Goal: Information Seeking & Learning: Learn about a topic

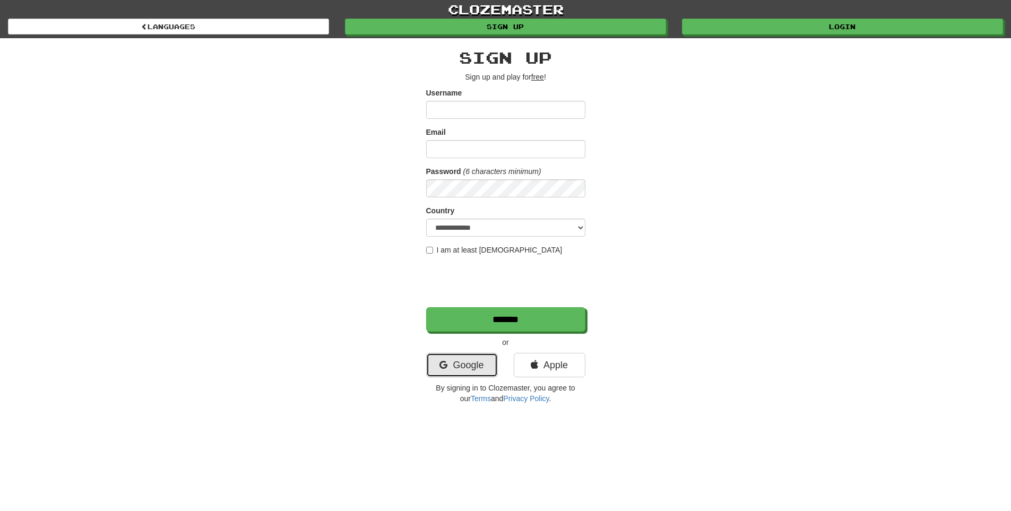
click at [452, 359] on link "Google" at bounding box center [462, 365] width 72 height 24
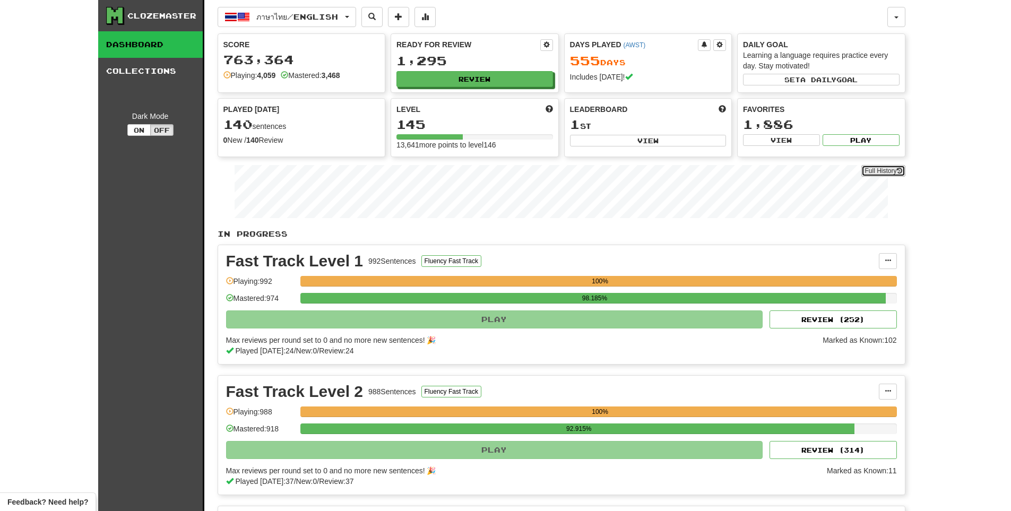
click at [877, 174] on link "Full History" at bounding box center [883, 171] width 44 height 12
click at [523, 81] on button "Review" at bounding box center [475, 80] width 157 height 16
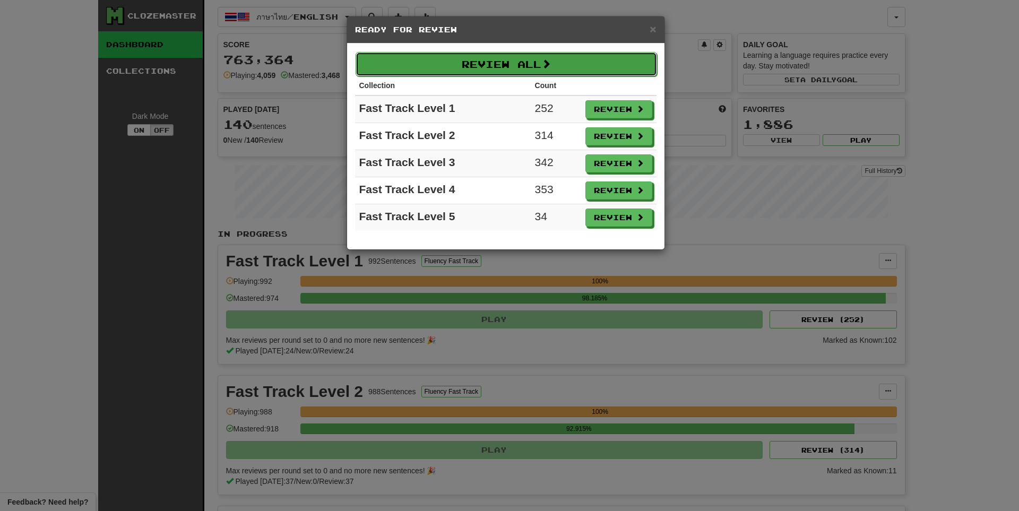
click at [532, 70] on button "Review All" at bounding box center [506, 64] width 301 height 24
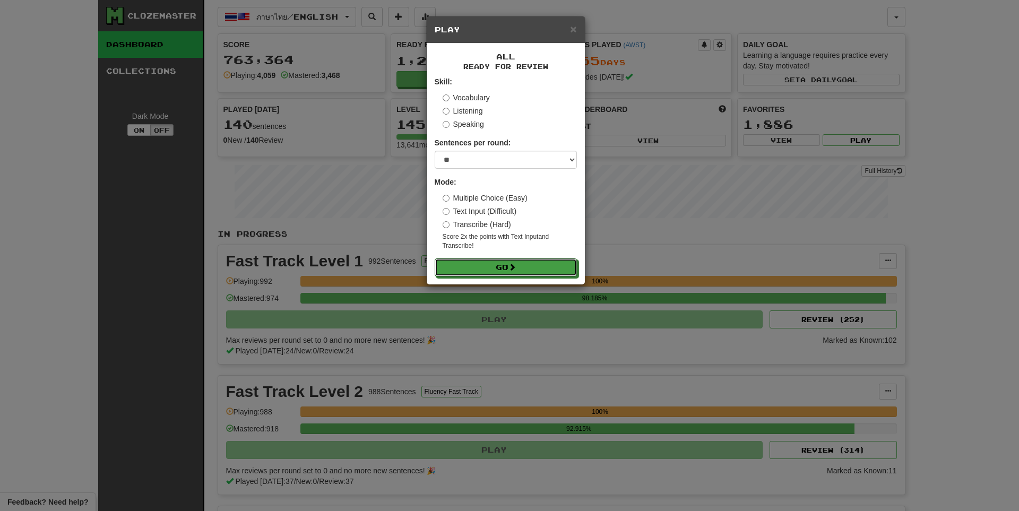
drag, startPoint x: 526, startPoint y: 263, endPoint x: 526, endPoint y: 152, distance: 110.9
click at [524, 158] on form "Skill: Vocabulary Listening Speaking Sentences per round: * ** ** ** ** ** *** …" at bounding box center [506, 176] width 142 height 200
click at [526, 152] on select "* ** ** ** ** ** *** ********" at bounding box center [506, 160] width 142 height 18
select select "**"
click at [435, 151] on select "* ** ** ** ** ** *** ********" at bounding box center [506, 160] width 142 height 18
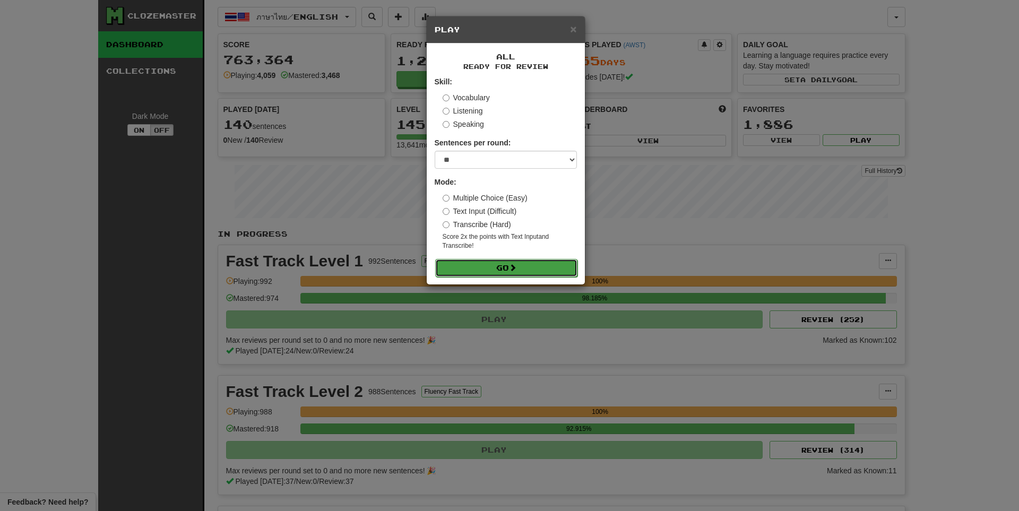
click at [492, 276] on button "Go" at bounding box center [506, 268] width 142 height 18
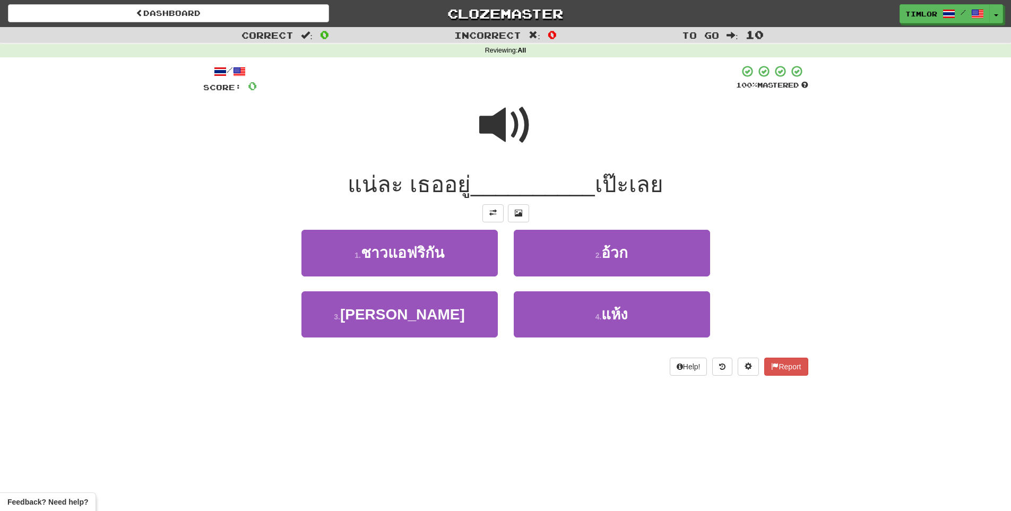
click at [481, 125] on span at bounding box center [505, 125] width 53 height 53
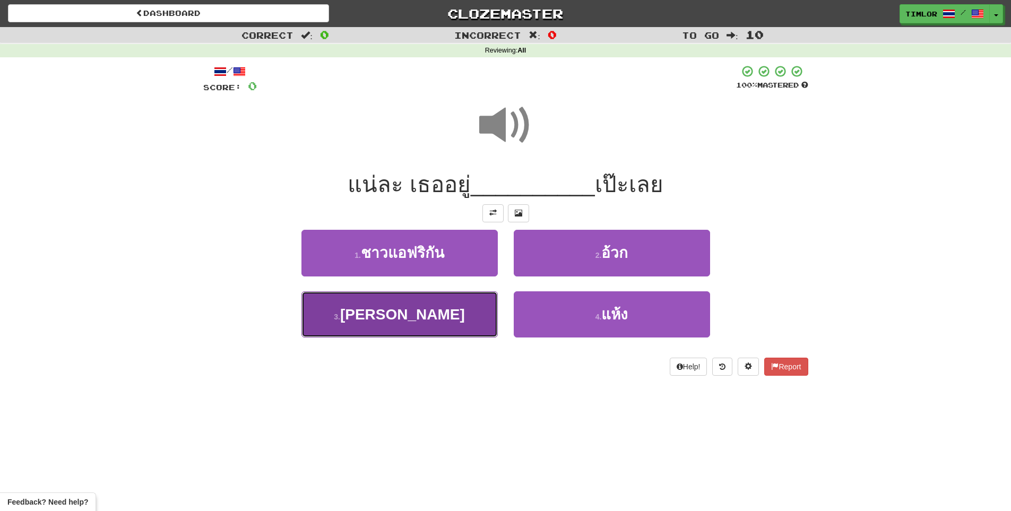
click at [469, 322] on button "3 . ตรงกลาง" at bounding box center [399, 314] width 196 height 46
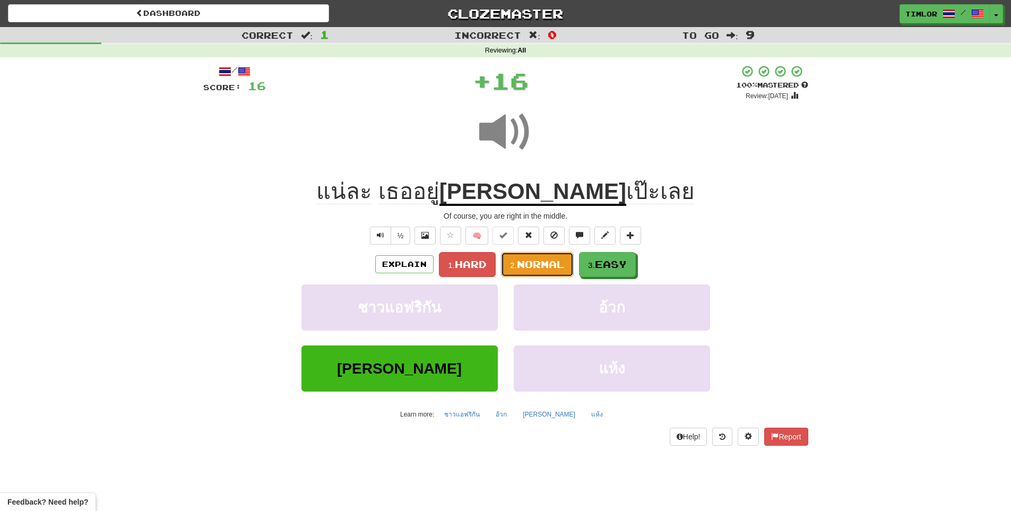
click at [536, 265] on span "Normal" at bounding box center [541, 264] width 48 height 12
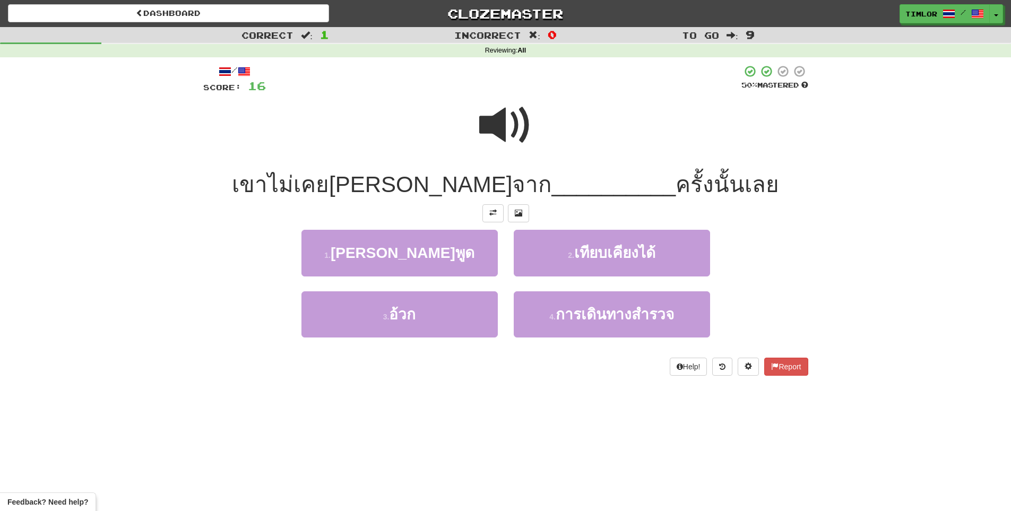
click at [532, 125] on div at bounding box center [505, 132] width 605 height 76
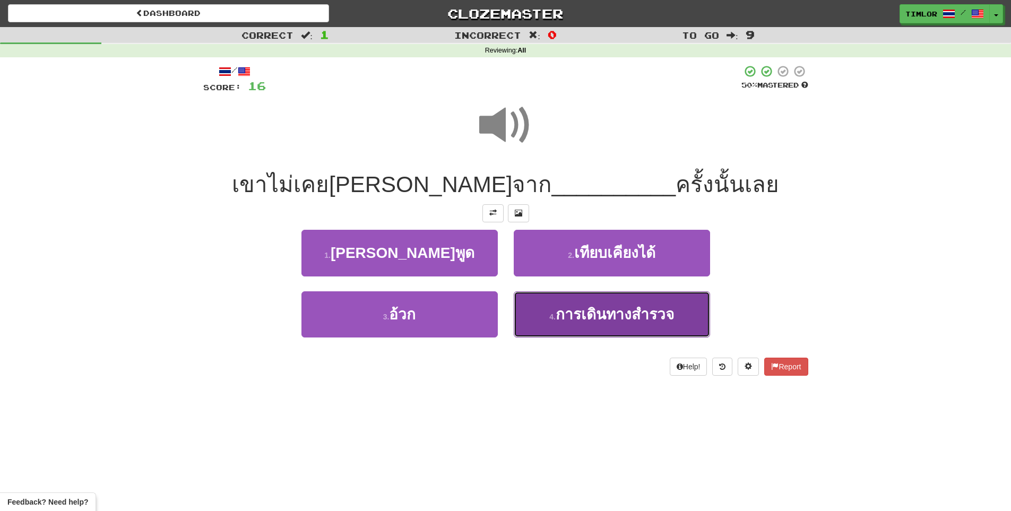
click at [557, 332] on button "4 . การเดินทางสำรวจ" at bounding box center [612, 314] width 196 height 46
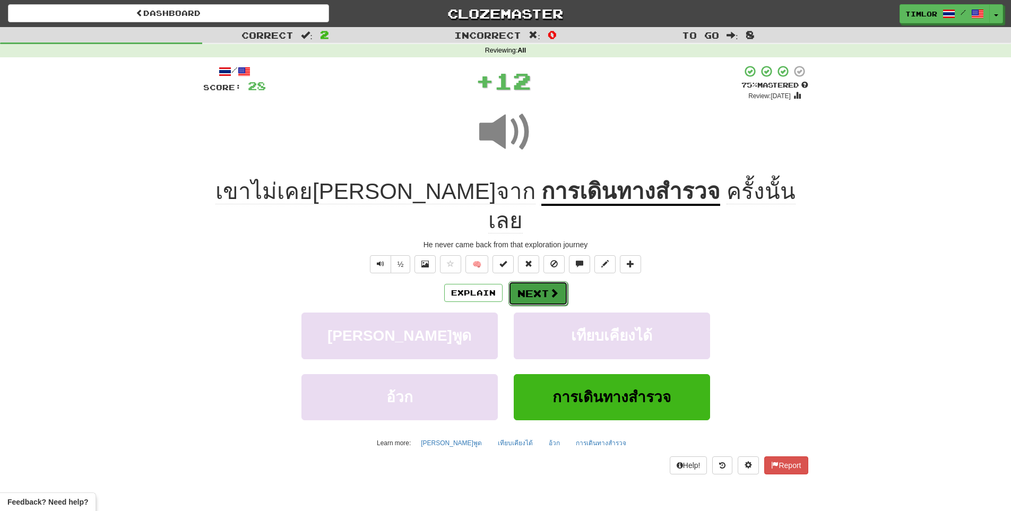
click at [540, 281] on button "Next" at bounding box center [537, 293] width 59 height 24
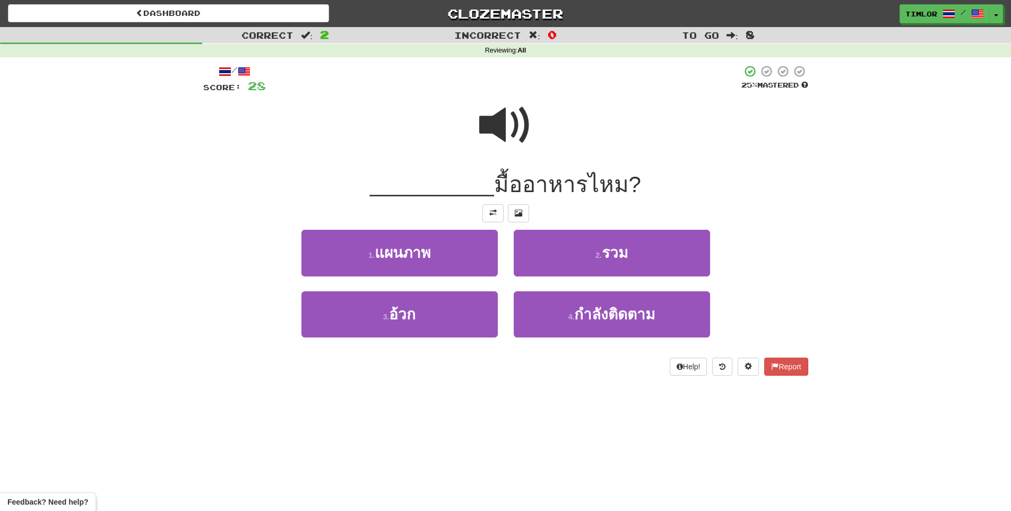
click at [529, 121] on span at bounding box center [505, 125] width 53 height 53
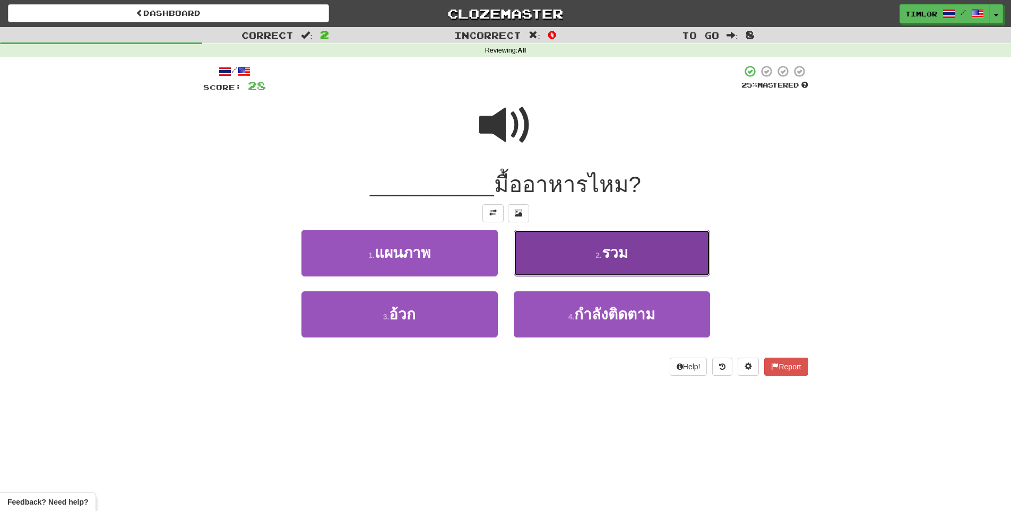
click at [556, 267] on button "2 . รวม" at bounding box center [612, 253] width 196 height 46
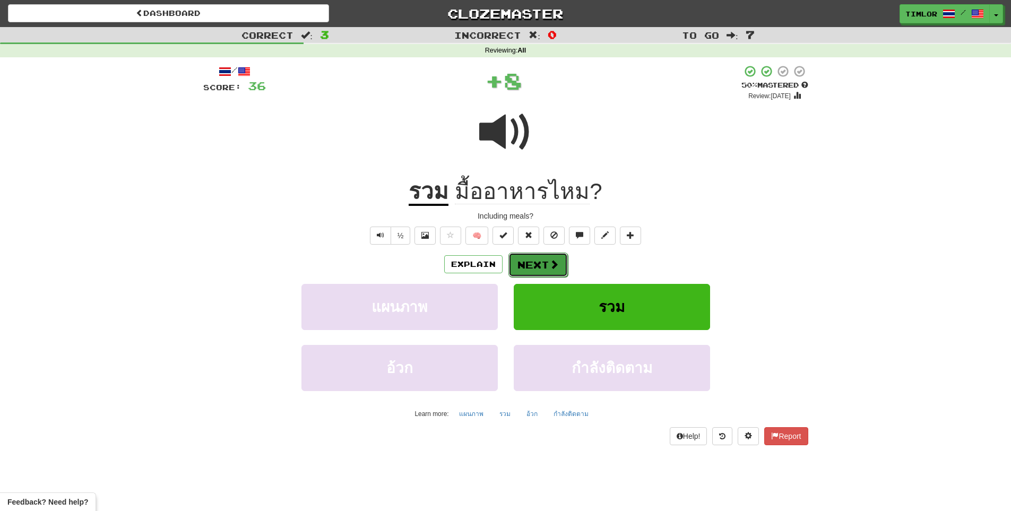
click at [553, 267] on span at bounding box center [554, 264] width 10 height 10
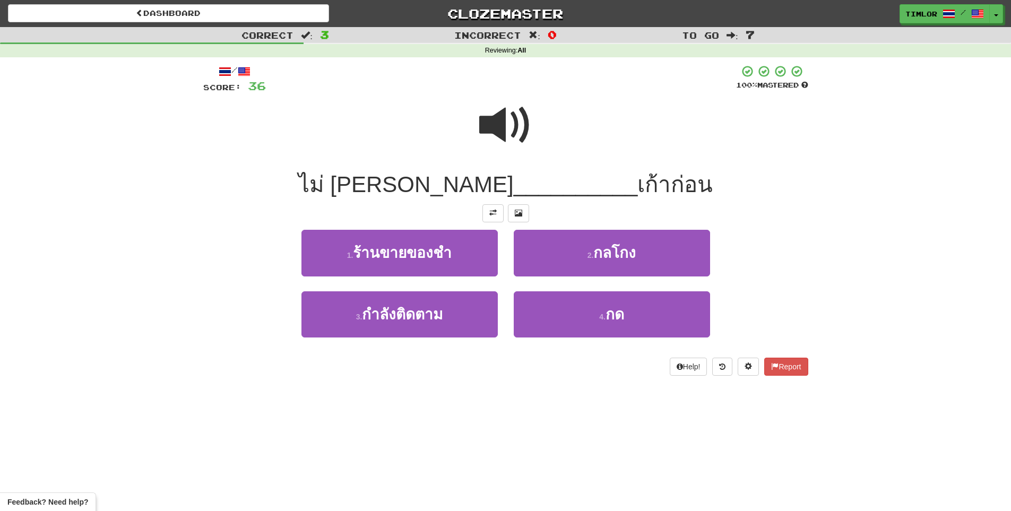
click at [525, 142] on span at bounding box center [505, 125] width 53 height 53
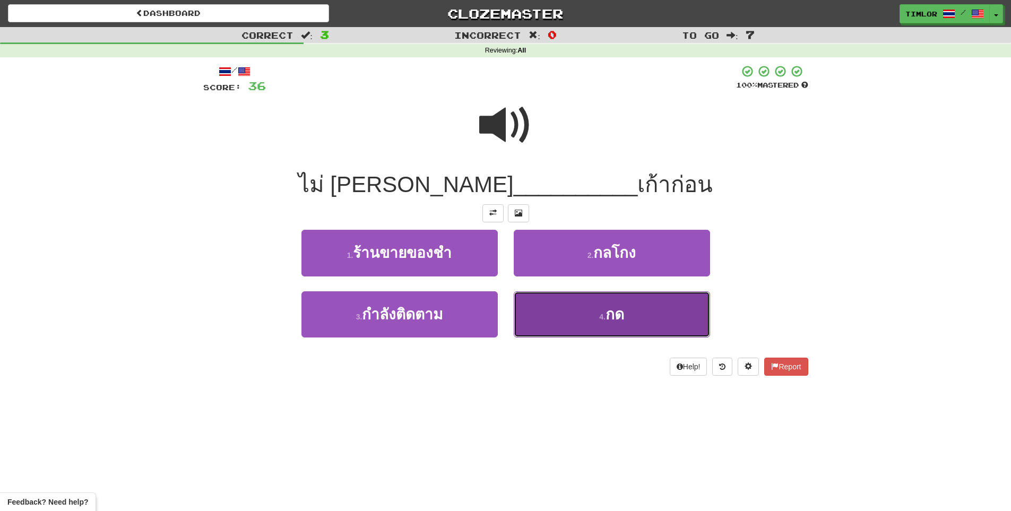
click at [571, 311] on button "4 . กด" at bounding box center [612, 314] width 196 height 46
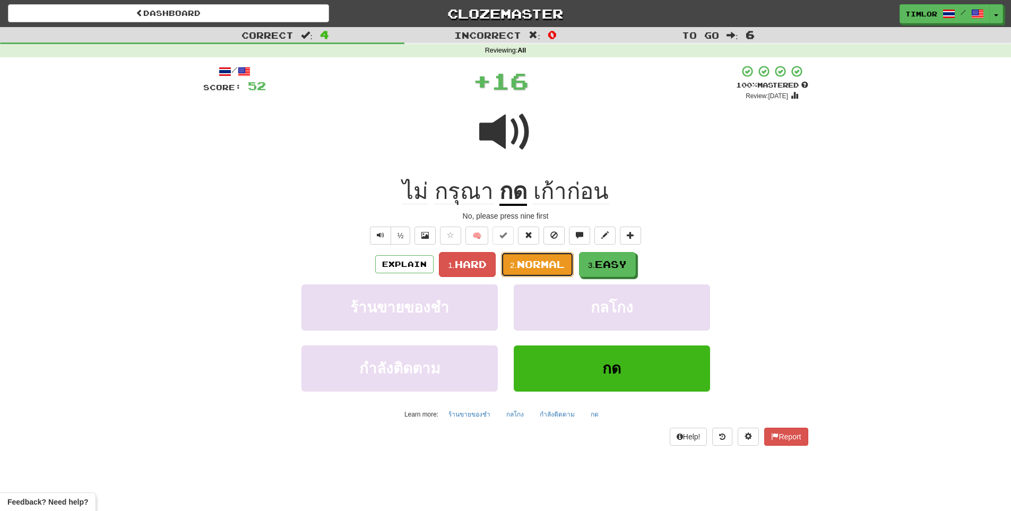
click at [537, 270] on button "2. Normal" at bounding box center [537, 264] width 73 height 25
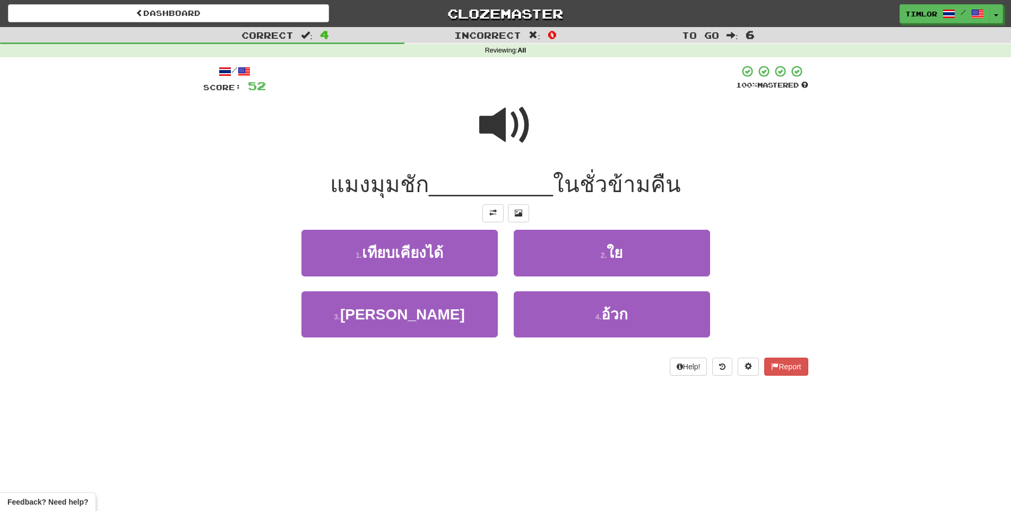
click at [531, 117] on span at bounding box center [505, 125] width 53 height 53
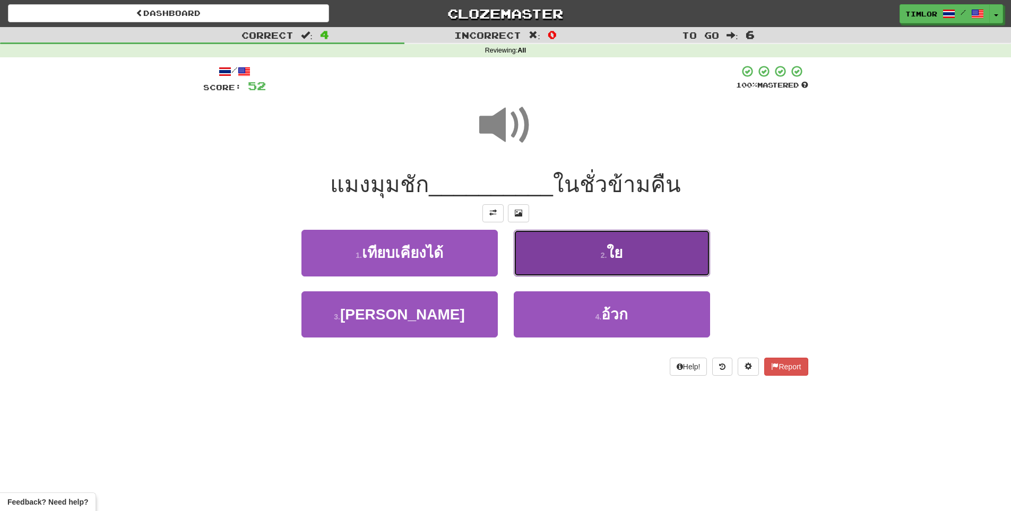
click at [558, 247] on button "2 . ใย" at bounding box center [612, 253] width 196 height 46
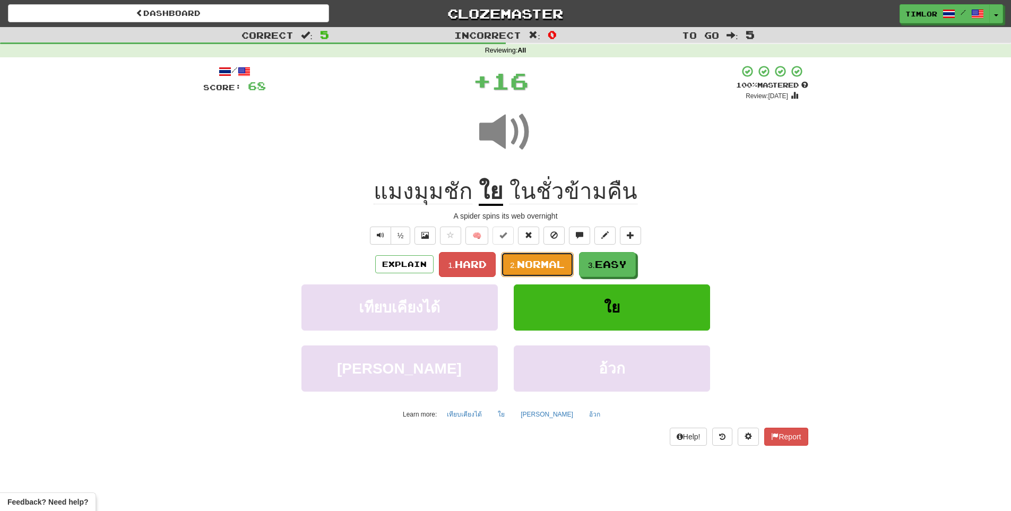
click at [556, 271] on button "2. Normal" at bounding box center [537, 264] width 73 height 25
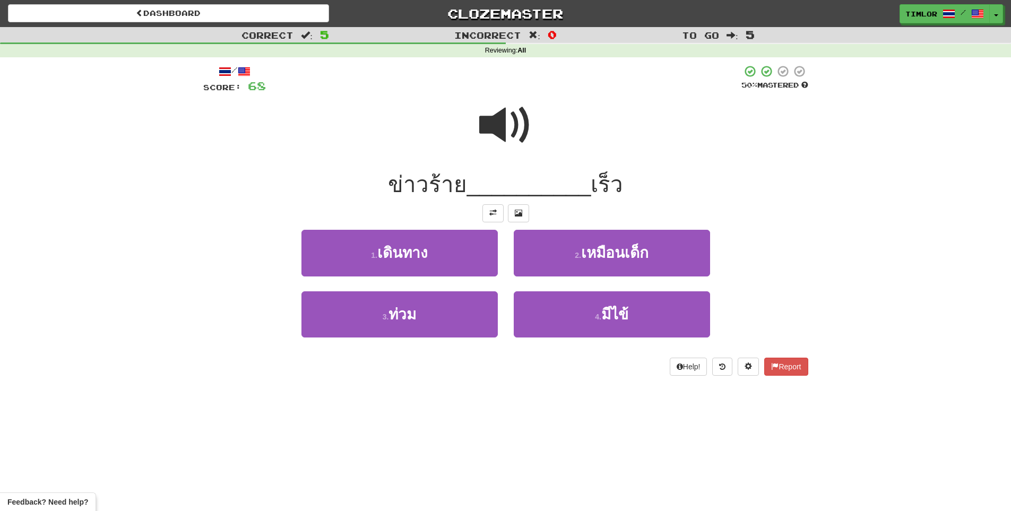
click at [482, 132] on span at bounding box center [505, 125] width 53 height 53
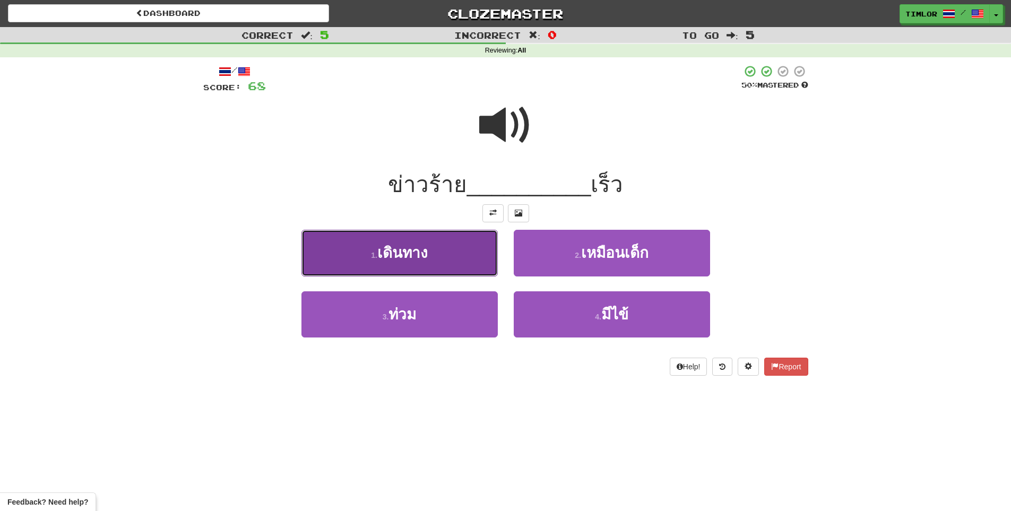
click at [478, 266] on button "1 . เดินทาง" at bounding box center [399, 253] width 196 height 46
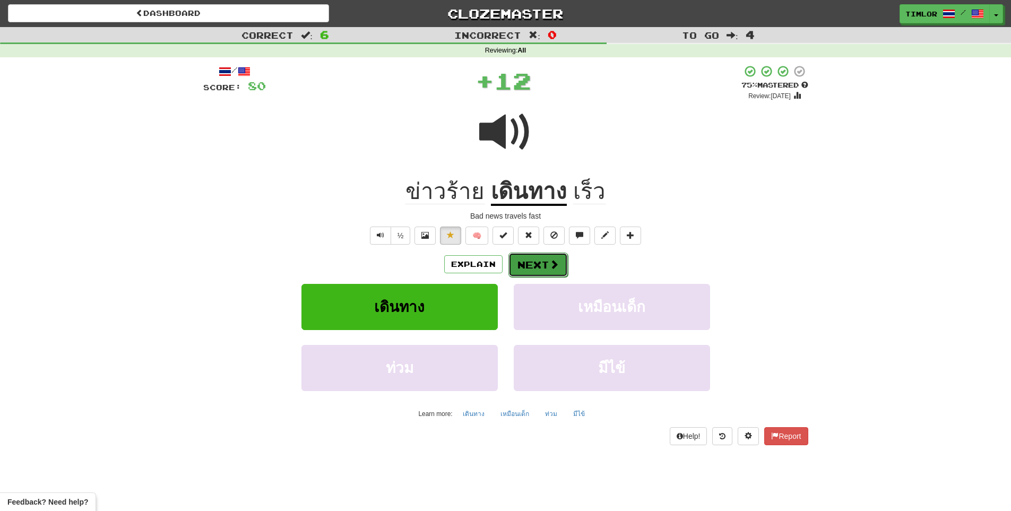
click at [541, 263] on button "Next" at bounding box center [537, 265] width 59 height 24
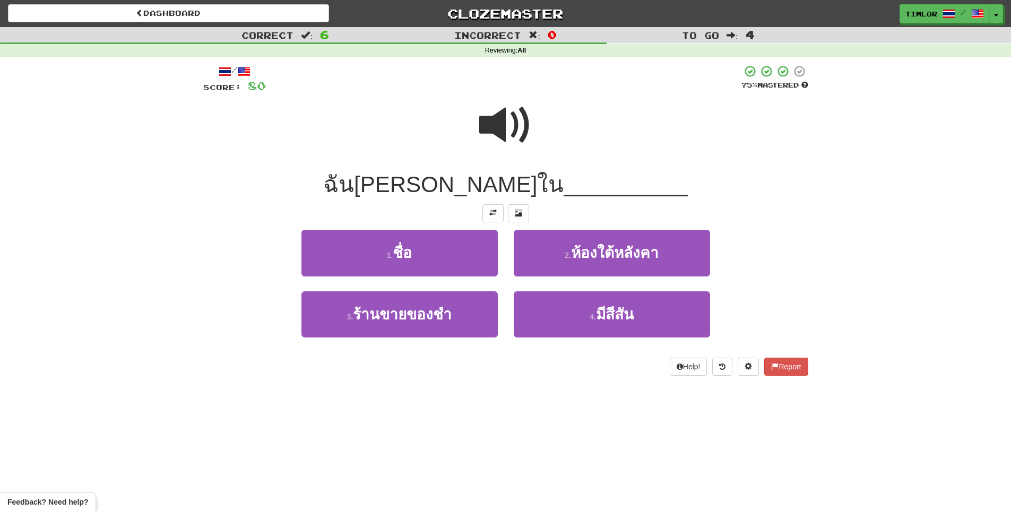
click at [505, 128] on span at bounding box center [505, 125] width 53 height 53
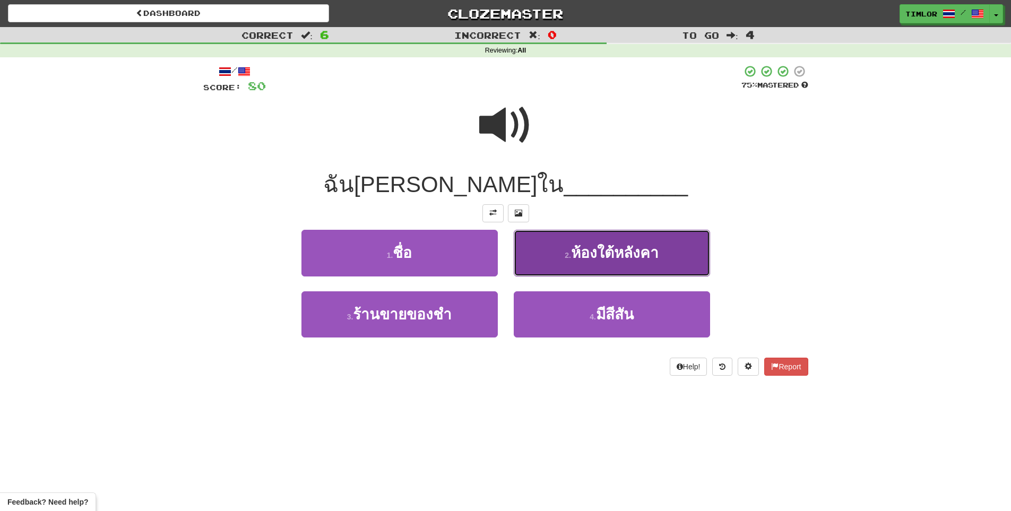
click at [683, 274] on button "2 . ห้องใต้หลังคา" at bounding box center [612, 253] width 196 height 46
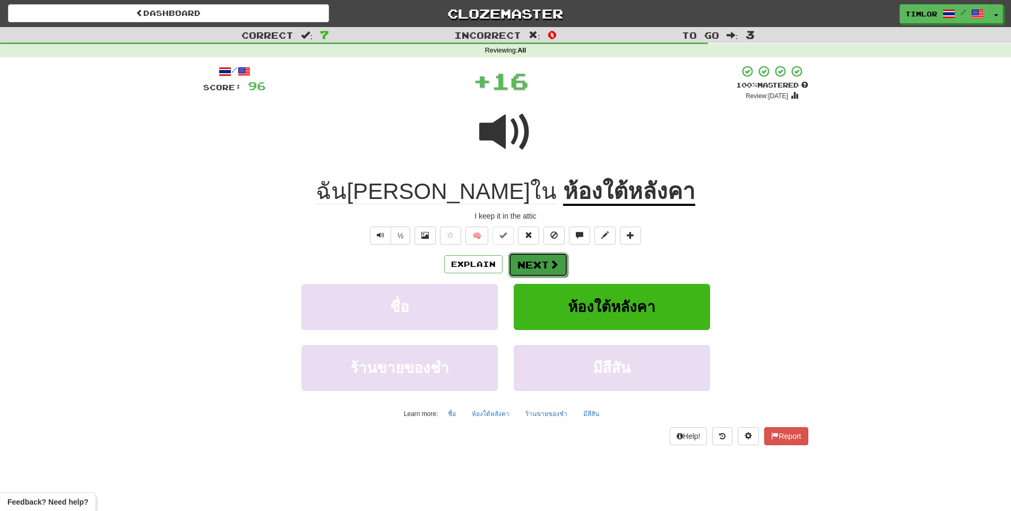
click at [559, 270] on button "Next" at bounding box center [537, 265] width 59 height 24
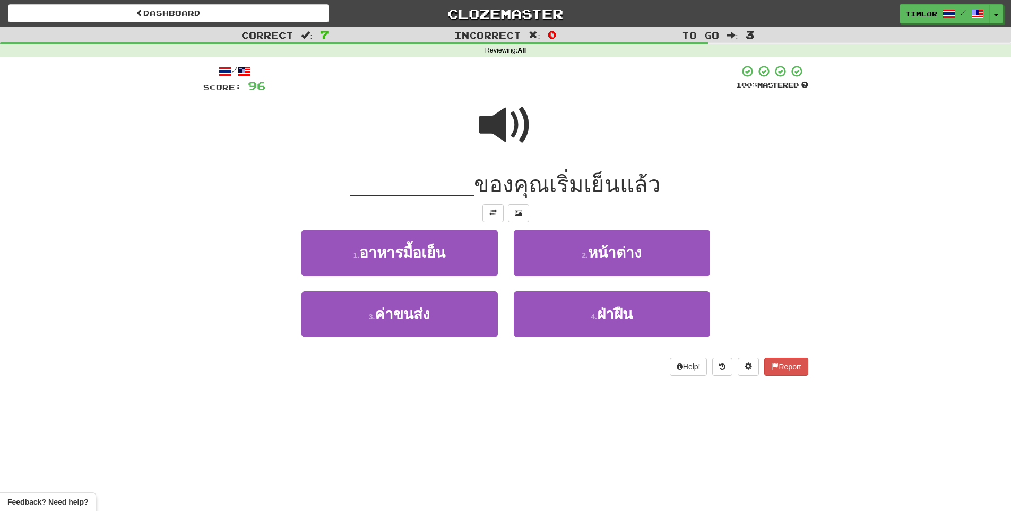
click at [476, 112] on div at bounding box center [505, 132] width 605 height 76
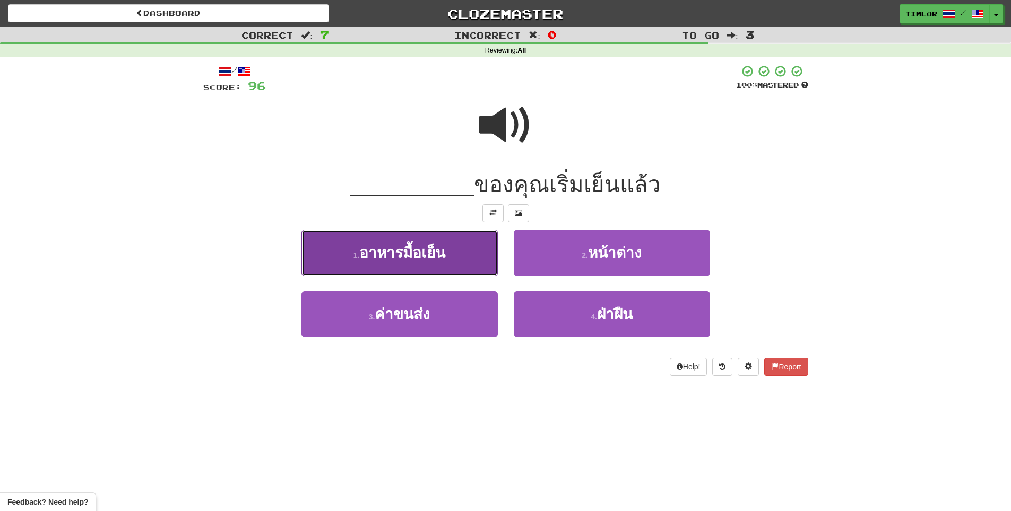
click at [471, 260] on button "1 . อาหารมื้อเย็น" at bounding box center [399, 253] width 196 height 46
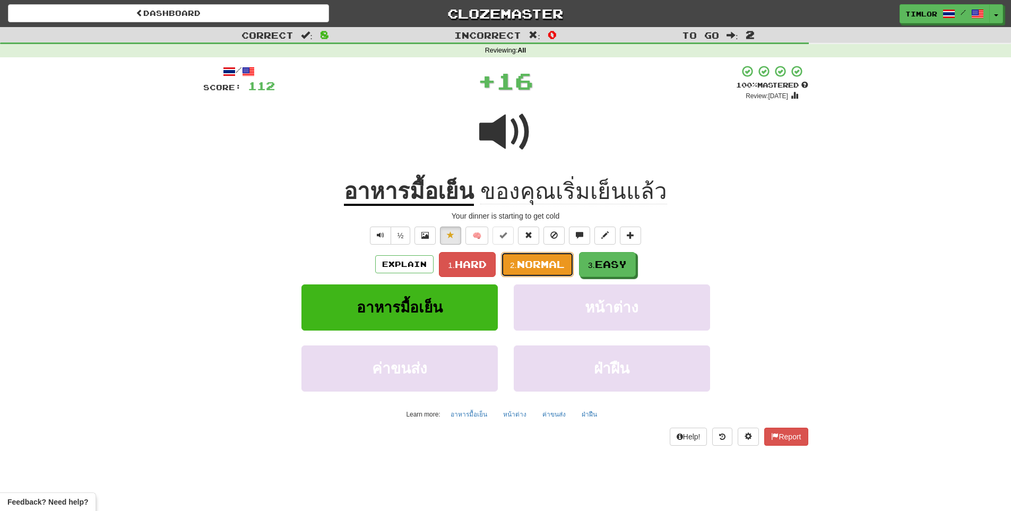
click at [541, 266] on span "Normal" at bounding box center [541, 264] width 48 height 12
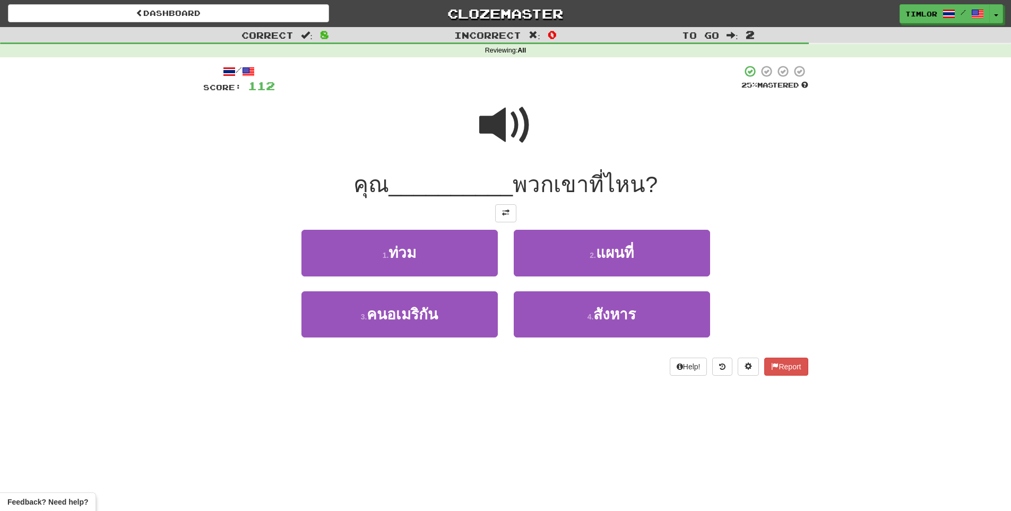
click at [531, 119] on span at bounding box center [505, 125] width 53 height 53
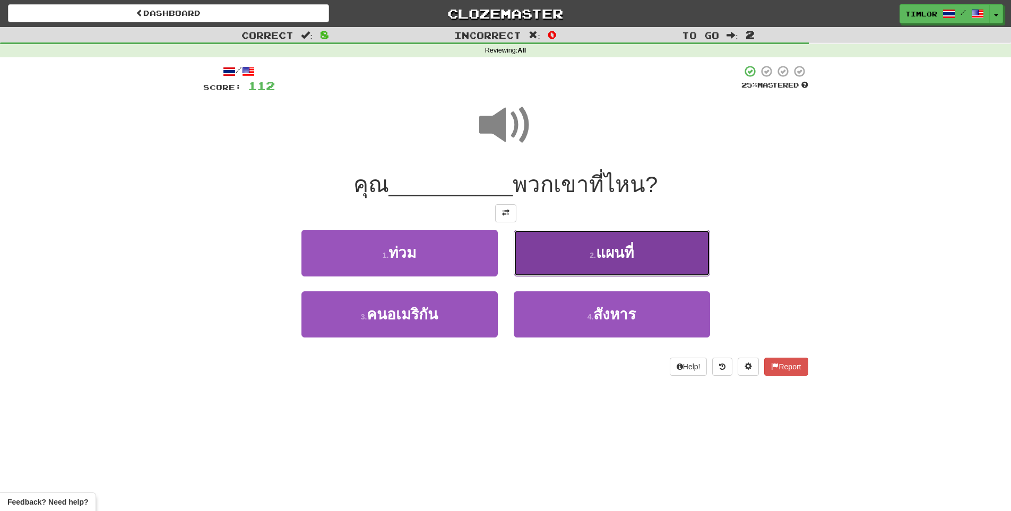
click at [624, 244] on button "2 . แผนที่" at bounding box center [612, 253] width 196 height 46
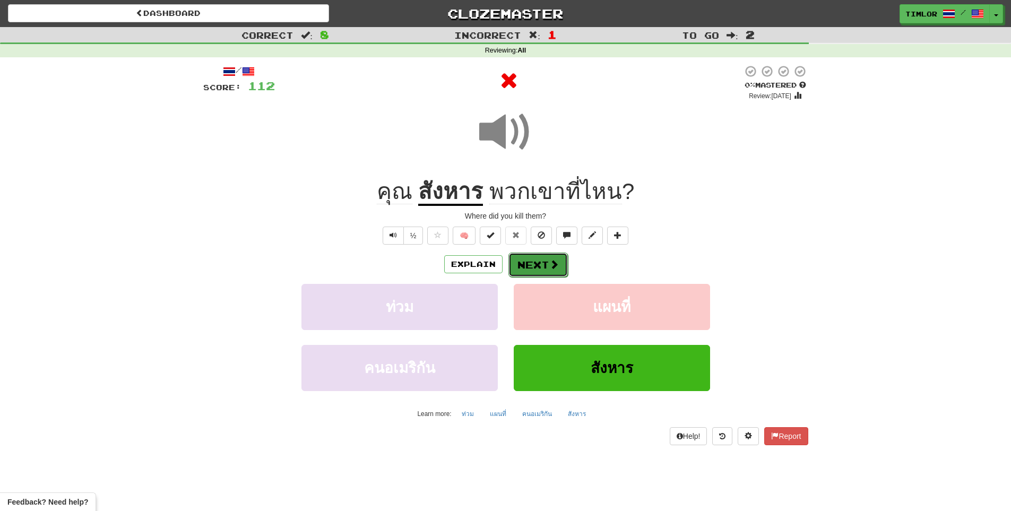
click at [549, 259] on span at bounding box center [554, 264] width 10 height 10
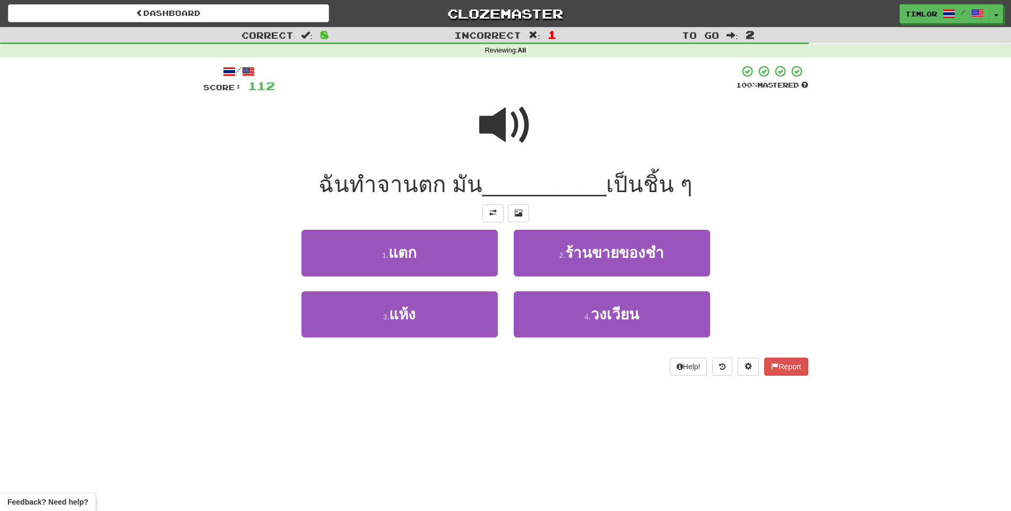
click at [499, 131] on span at bounding box center [505, 125] width 53 height 53
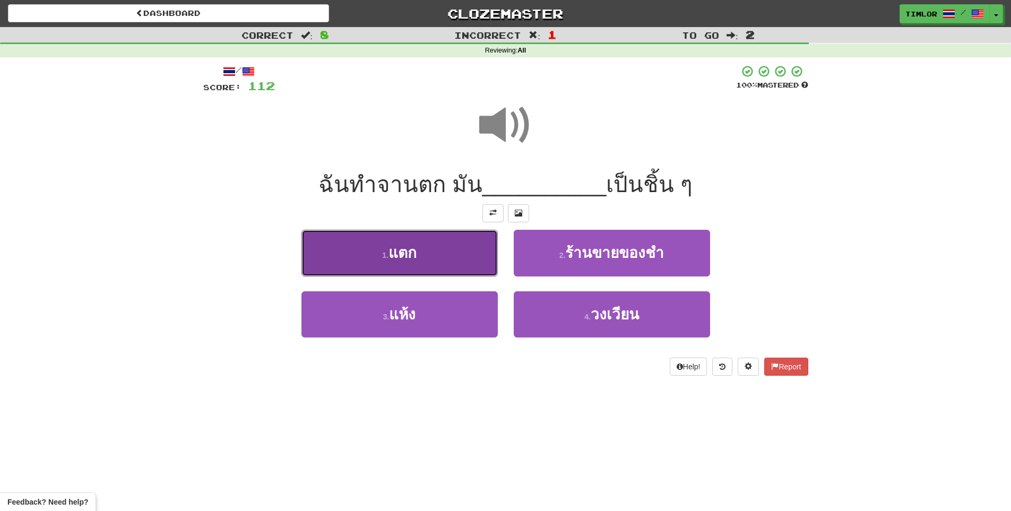
click at [471, 252] on button "1 . แตก" at bounding box center [399, 253] width 196 height 46
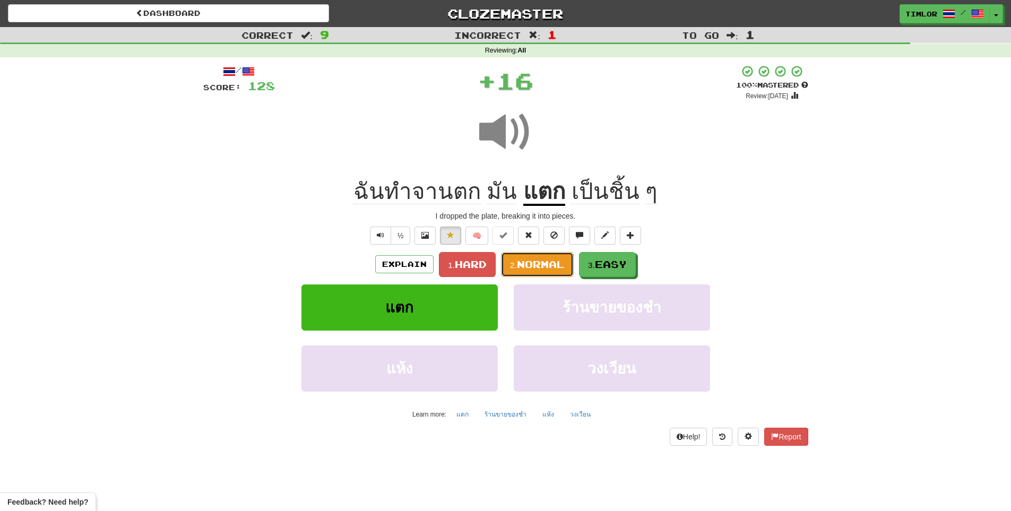
click at [514, 255] on button "2. Normal" at bounding box center [537, 264] width 73 height 25
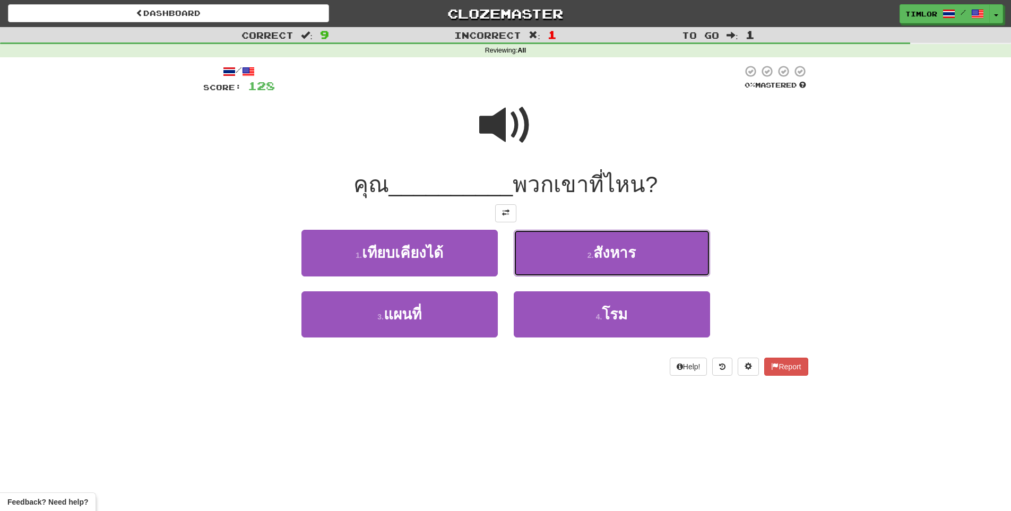
click at [514, 255] on button "2 . สังหาร" at bounding box center [612, 253] width 196 height 46
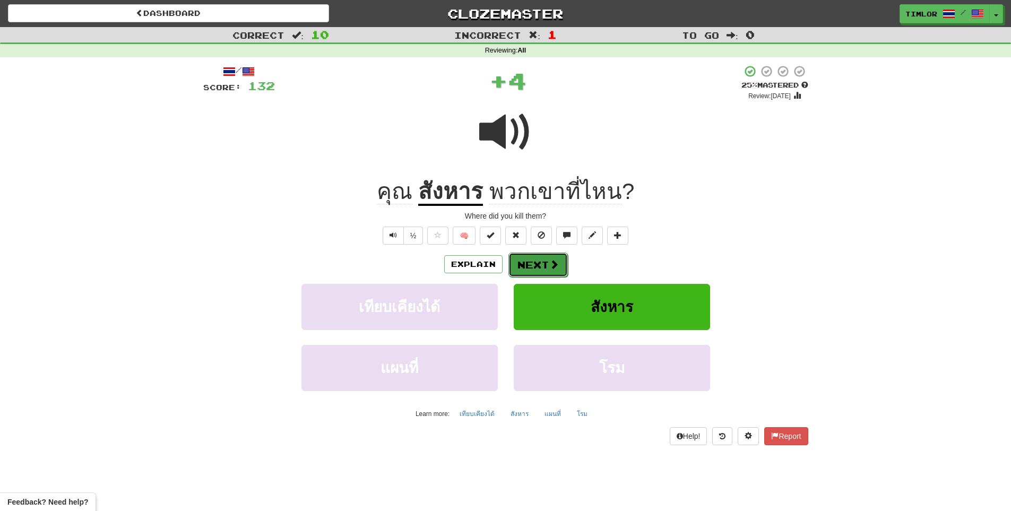
click at [518, 255] on button "Next" at bounding box center [537, 265] width 59 height 24
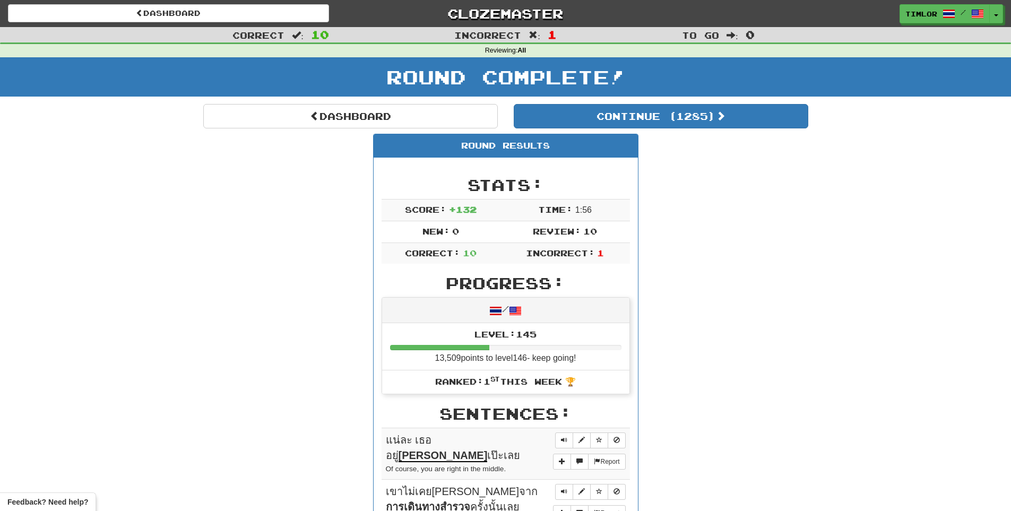
click at [443, 97] on div "Round Complete!" at bounding box center [505, 80] width 1011 height 47
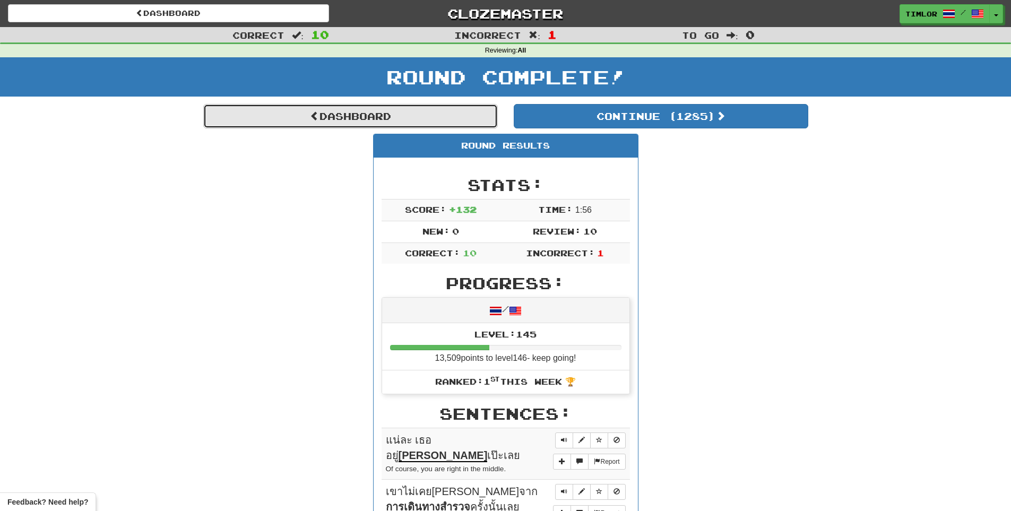
click at [441, 116] on link "Dashboard" at bounding box center [350, 116] width 294 height 24
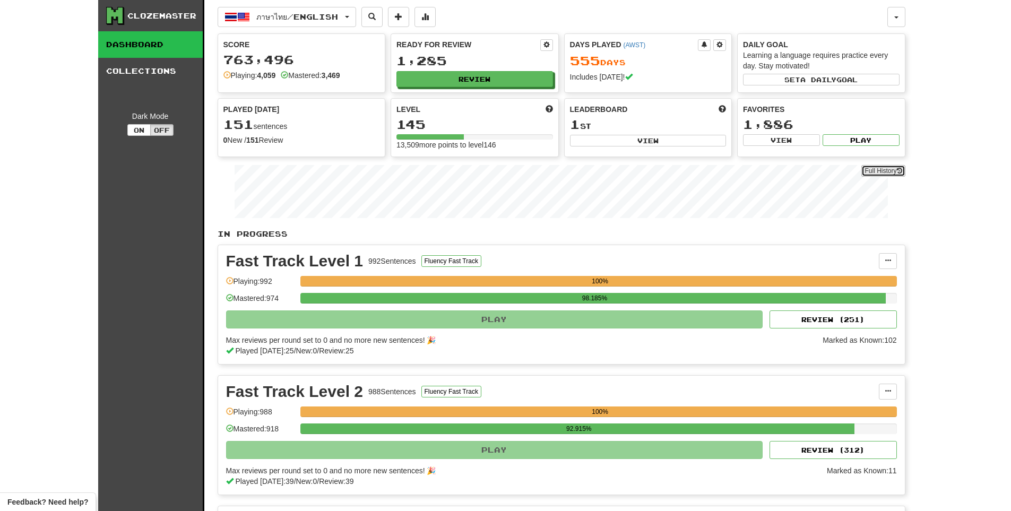
click at [889, 174] on link "Full History" at bounding box center [883, 171] width 44 height 12
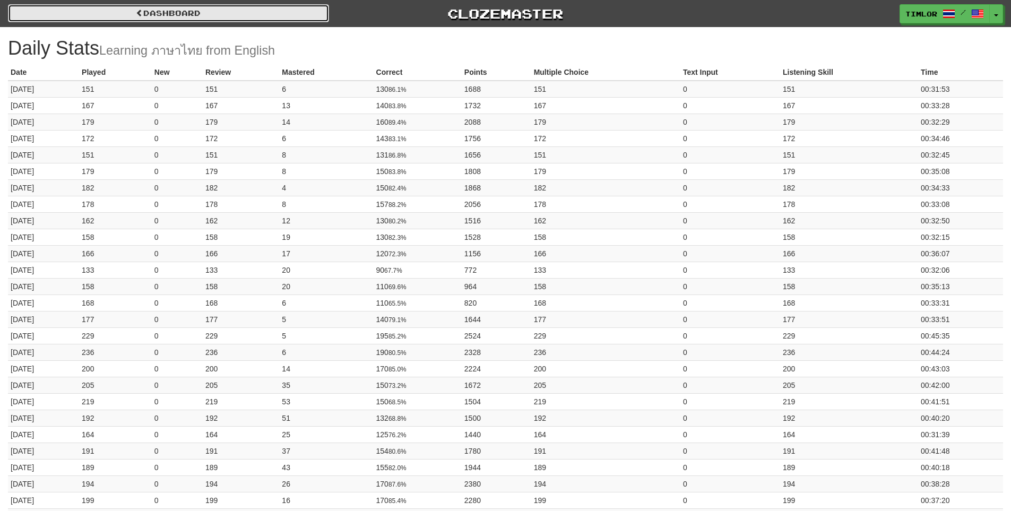
click at [258, 14] on link "Dashboard" at bounding box center [168, 13] width 321 height 18
